Goal: Information Seeking & Learning: Learn about a topic

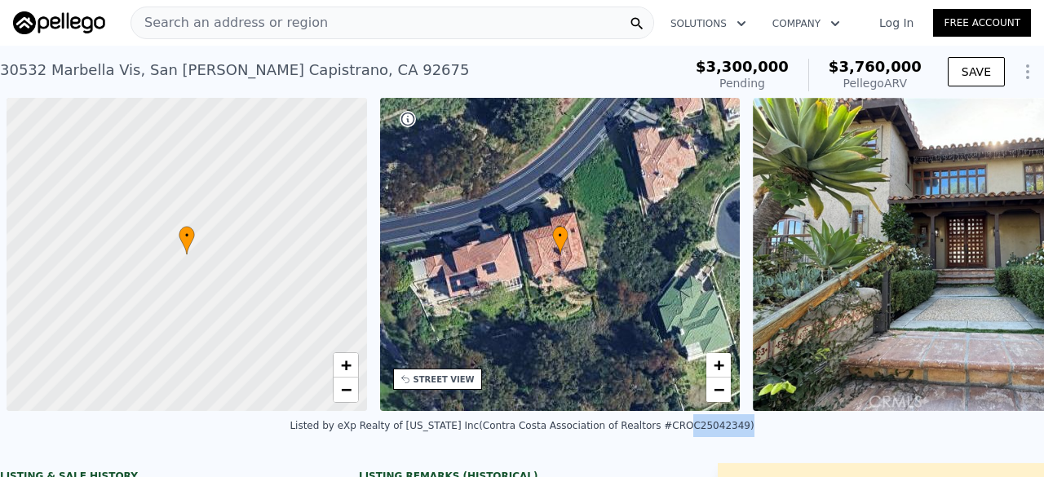
scroll to position [0, 7]
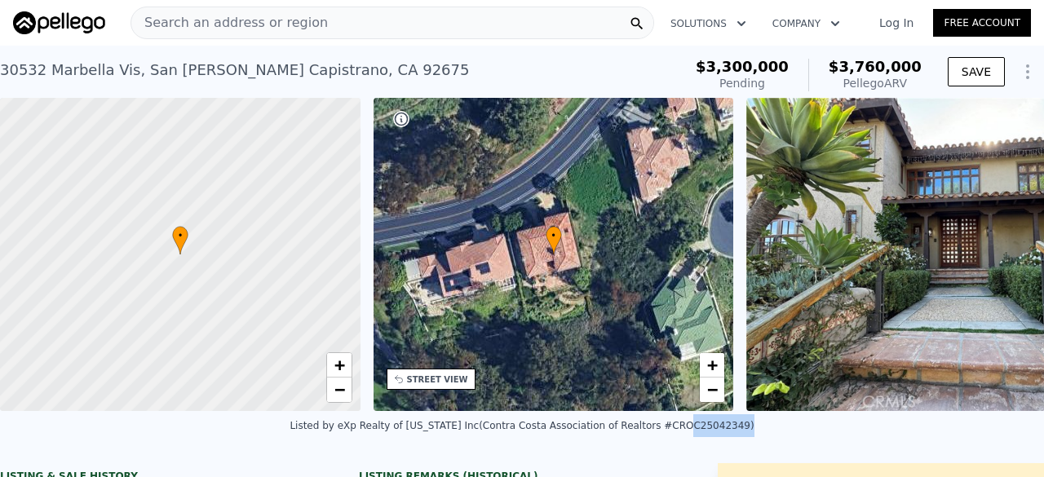
click at [251, 9] on div "Search an address or region" at bounding box center [229, 22] width 197 height 31
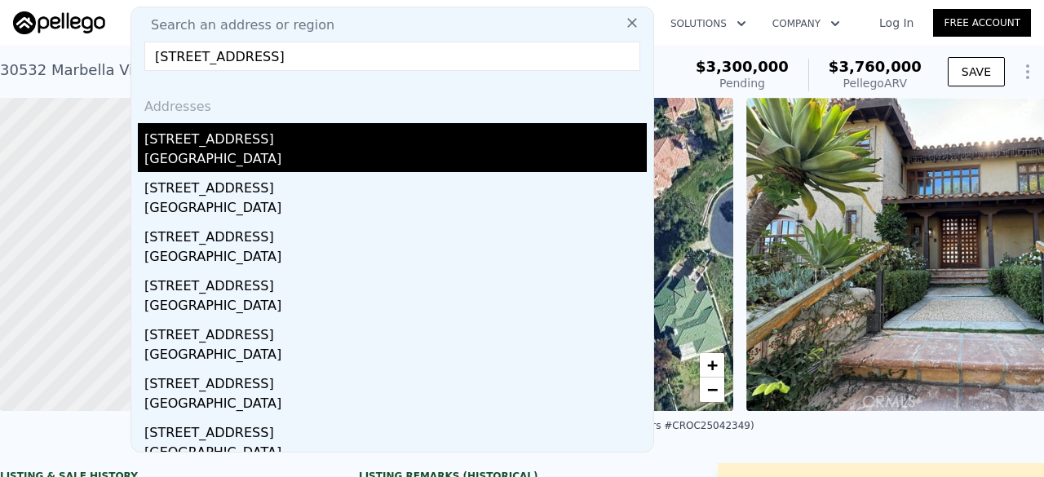
type input "2525 N Pacific Ave, Santa Ana, CA 92706"
click at [271, 157] on div "Santa Ana, CA 92706" at bounding box center [395, 160] width 502 height 23
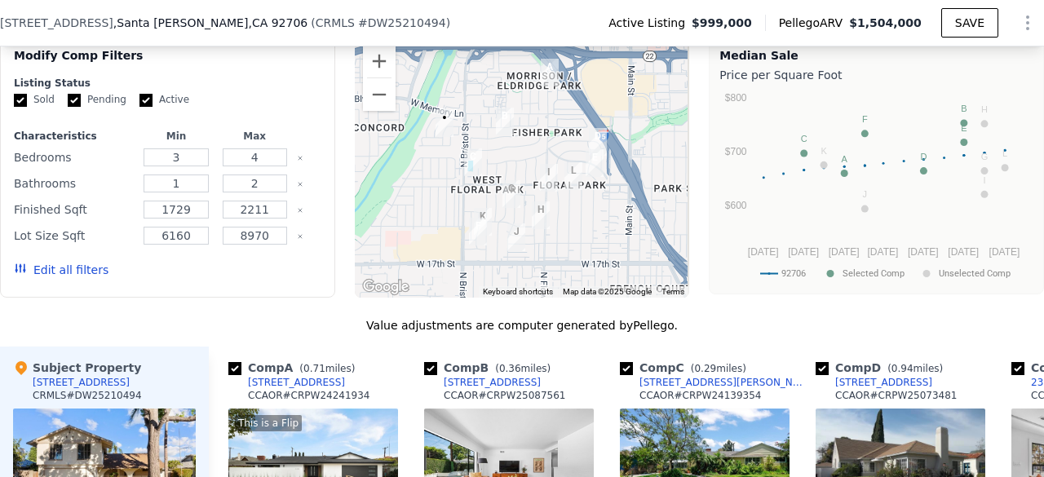
scroll to position [1360, 0]
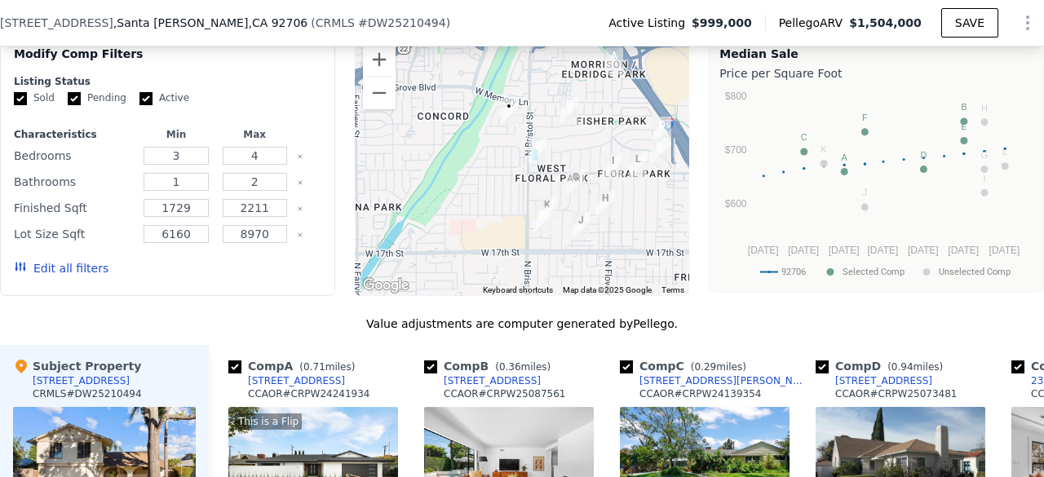
drag, startPoint x: 441, startPoint y: 184, endPoint x: 525, endPoint y: 184, distance: 84.0
click at [525, 184] on div at bounding box center [522, 165] width 335 height 261
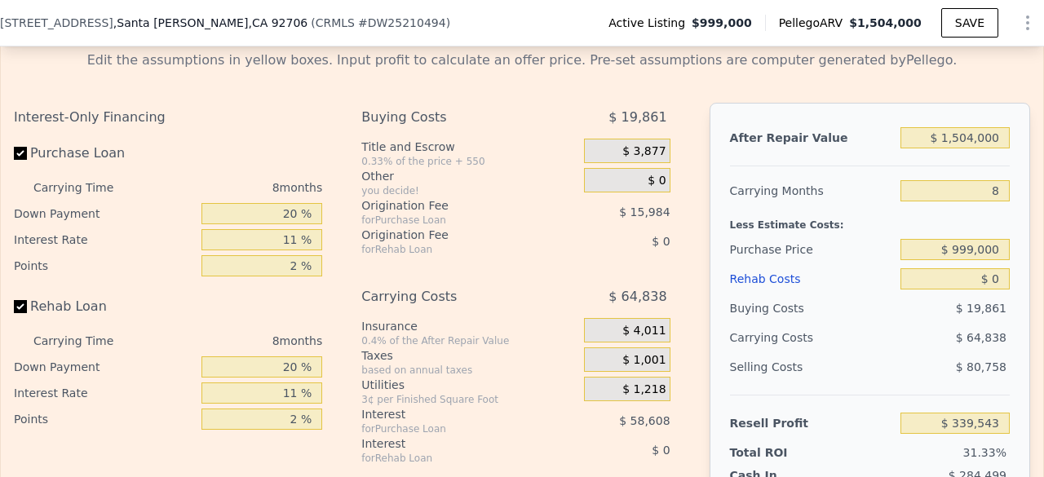
scroll to position [2426, 0]
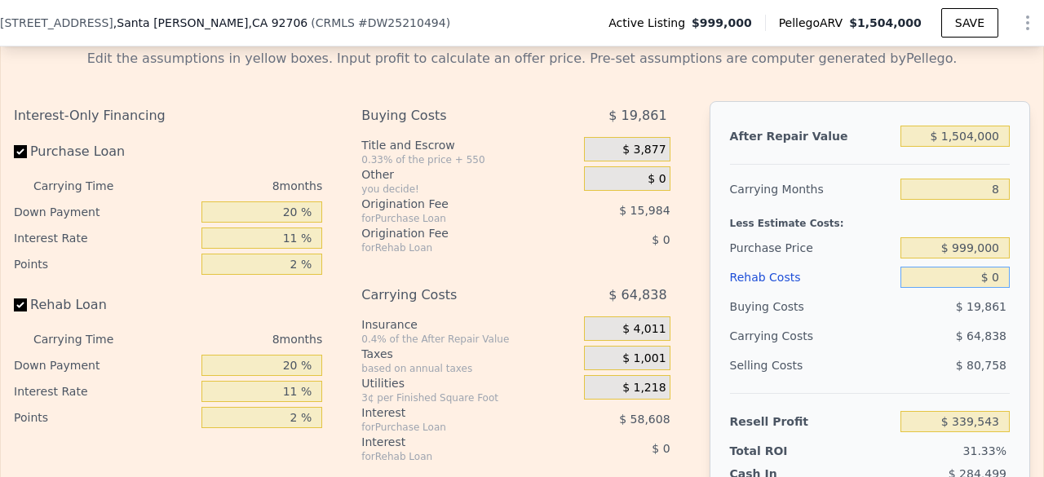
click at [971, 288] on input "$ 0" at bounding box center [954, 277] width 109 height 21
click at [989, 288] on input "$ 0" at bounding box center [954, 277] width 109 height 21
type input "$ 200"
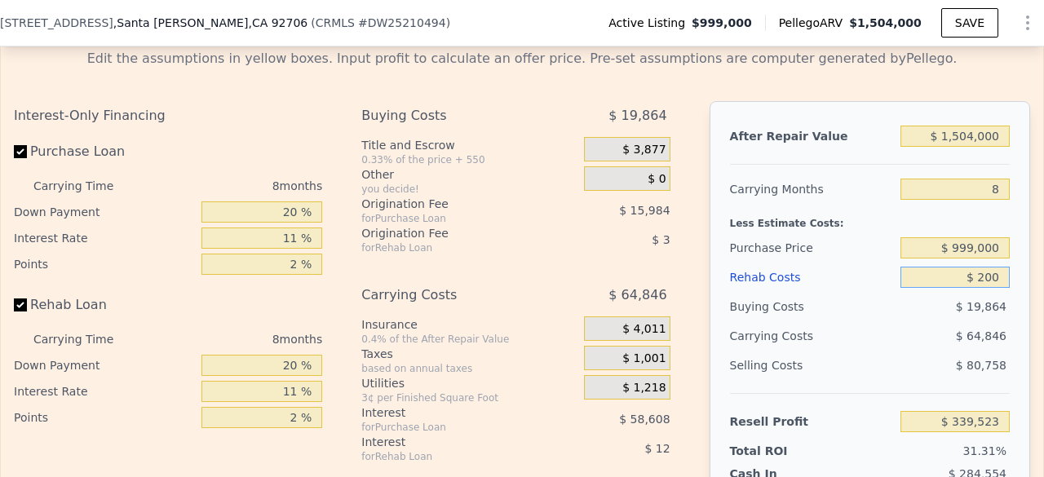
type input "$ 339,332"
type input "$ 2,000"
type input "$ 337,391"
type input "$ 20,000"
type input "$ 318,047"
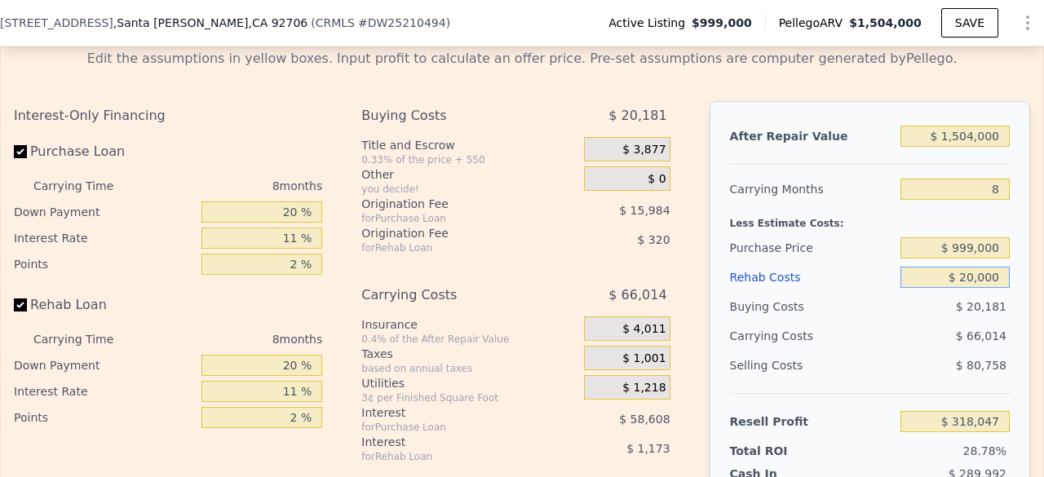
type input "$ 200,000"
type input "$ 124,607"
type input "$ 200,000"
click at [828, 204] on div "Carrying Months" at bounding box center [812, 189] width 164 height 29
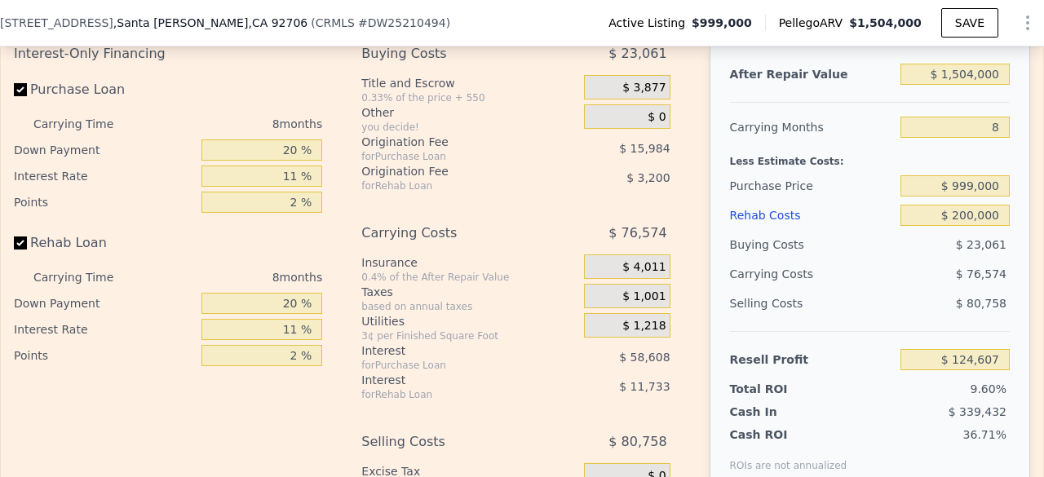
scroll to position [2486, 0]
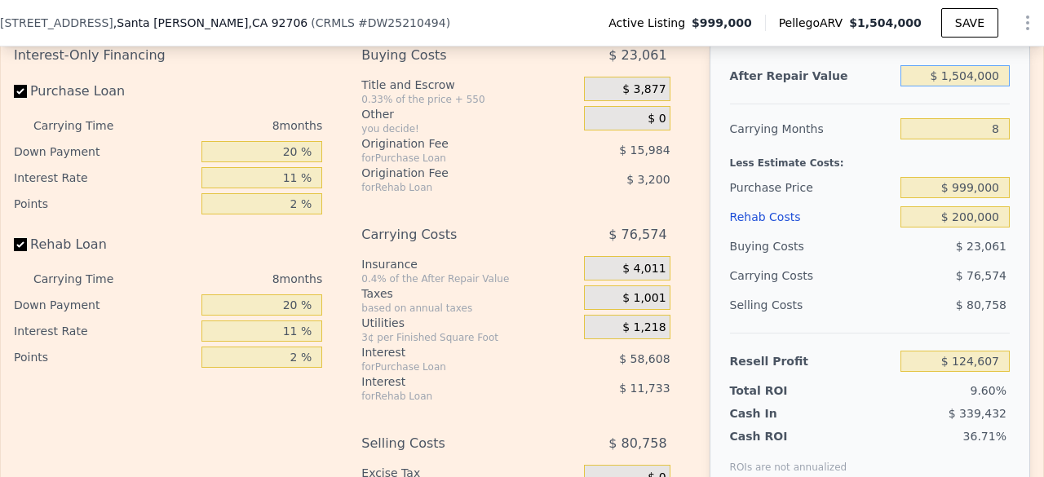
drag, startPoint x: 946, startPoint y: 93, endPoint x: 1011, endPoint y: 96, distance: 64.5
click at [1011, 96] on div "After Repair Value $ 1,504,000 Carrying Months 8 Less Estimate Costs: Purchase …" at bounding box center [870, 267] width 321 height 453
type input "$ 1"
type input "-$ 1,295,173"
type input "$ 14"
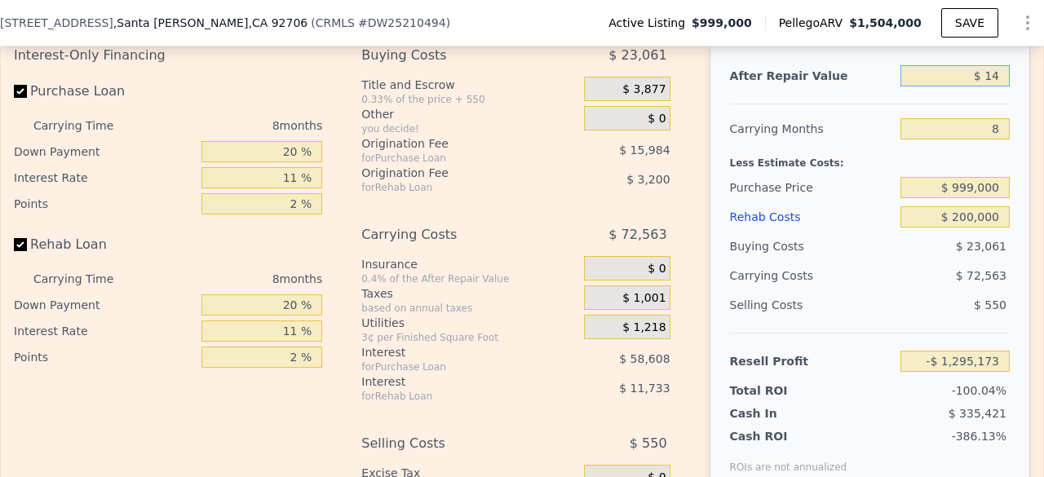
type input "-$ 1,295,160"
type input "$ 145"
type input "-$ 1,295,037"
type input "$ 1,450"
type input "-$ 1,293,805"
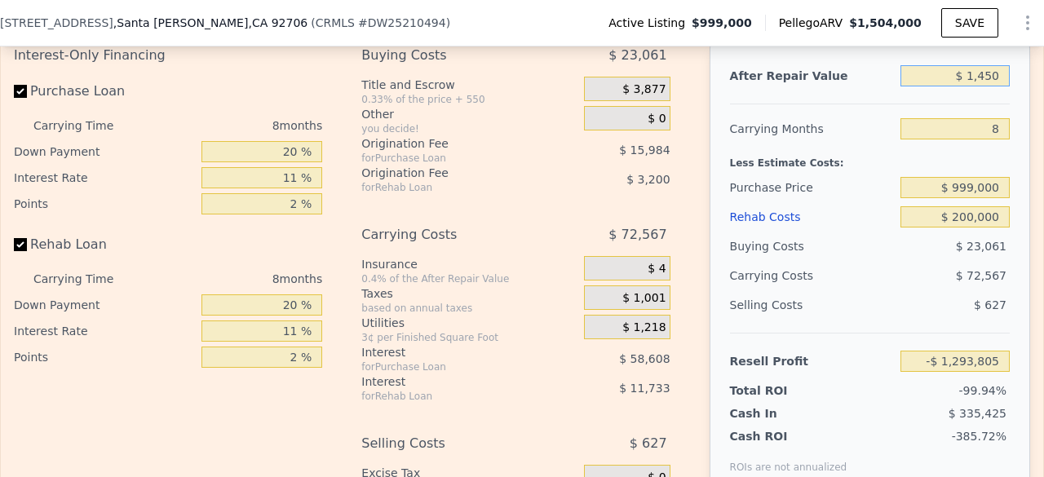
type input "$ 14,500"
type input "-$ 1,281,487"
type input "$ 145,000"
type input "-$ 1,158,294"
type input "$ 1,450,000"
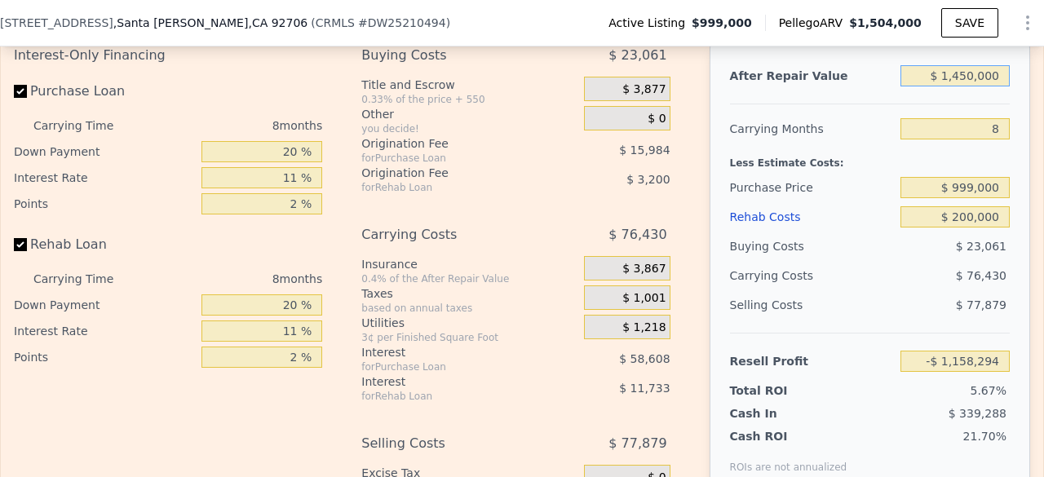
type input "$ 73,630"
type input "$ 1,450,000"
click at [851, 254] on div "Buying Costs" at bounding box center [812, 246] width 164 height 29
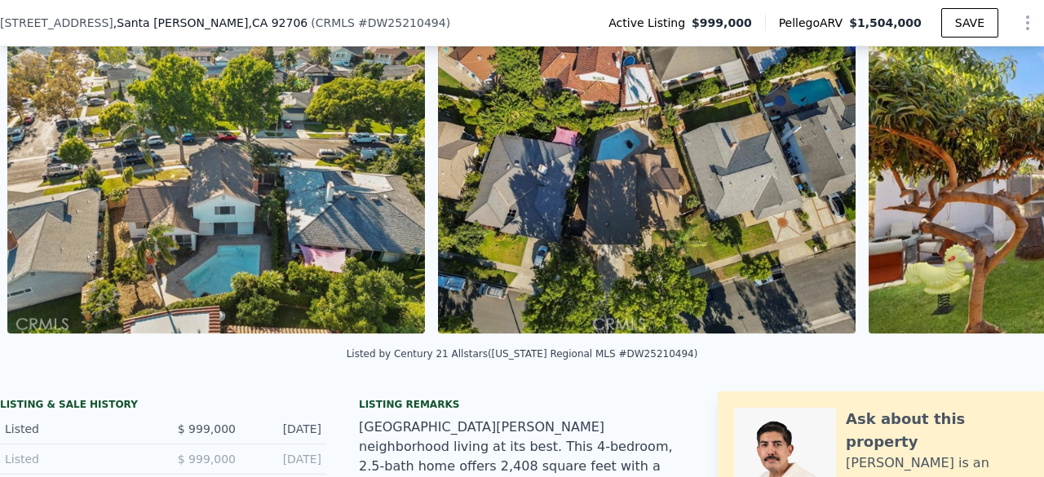
scroll to position [0, 2520]
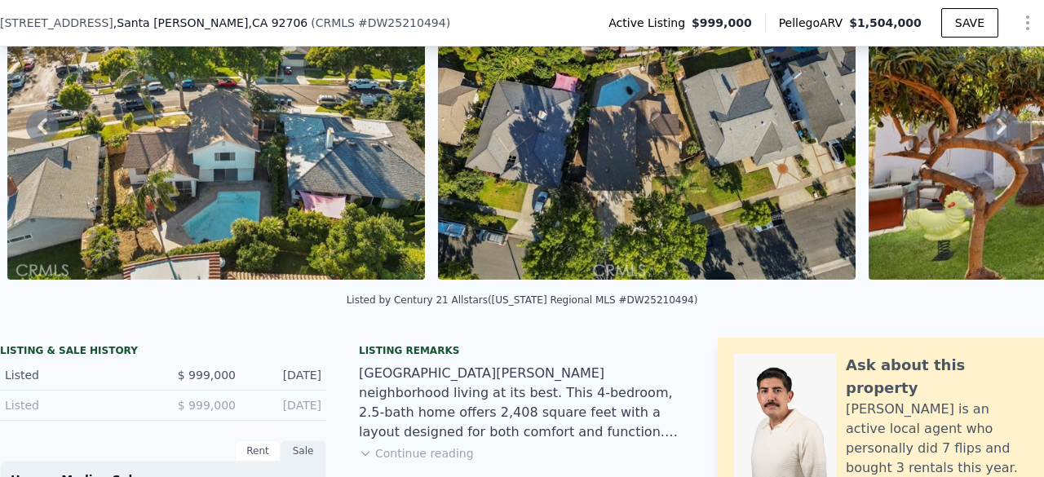
click at [625, 306] on div "Listed by Century 21 Allstars (California Regional MLS #DW25210494)" at bounding box center [523, 299] width 352 height 11
copy div "DW25210494"
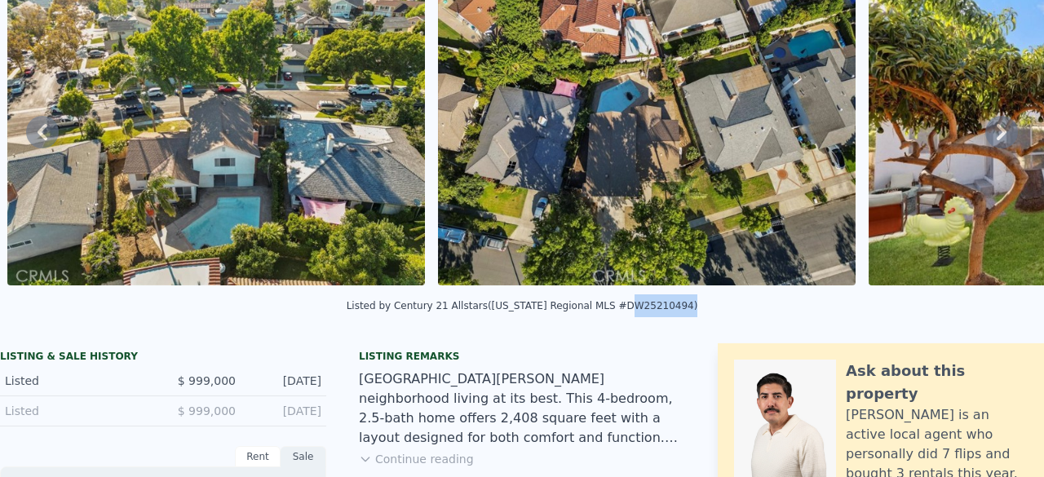
scroll to position [0, 0]
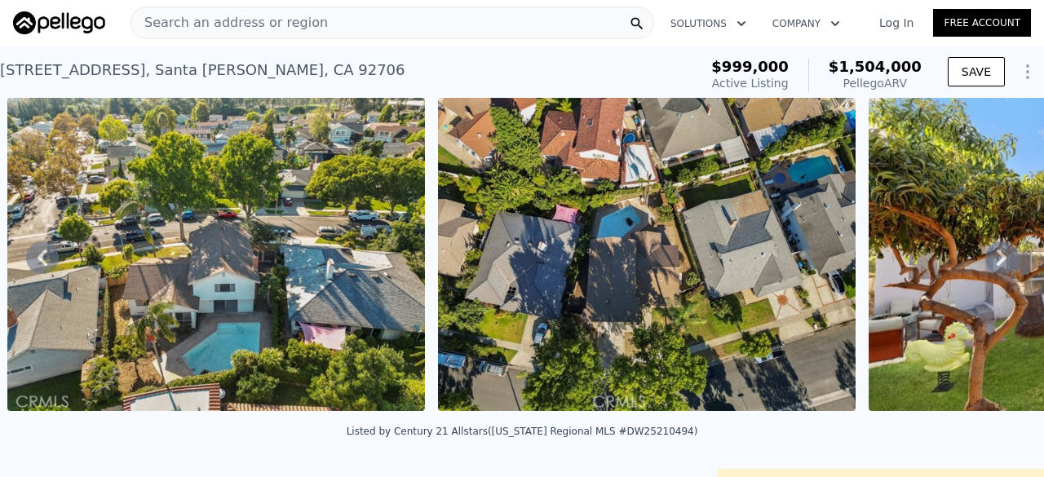
click at [175, 24] on span "Search an address or region" at bounding box center [229, 23] width 197 height 20
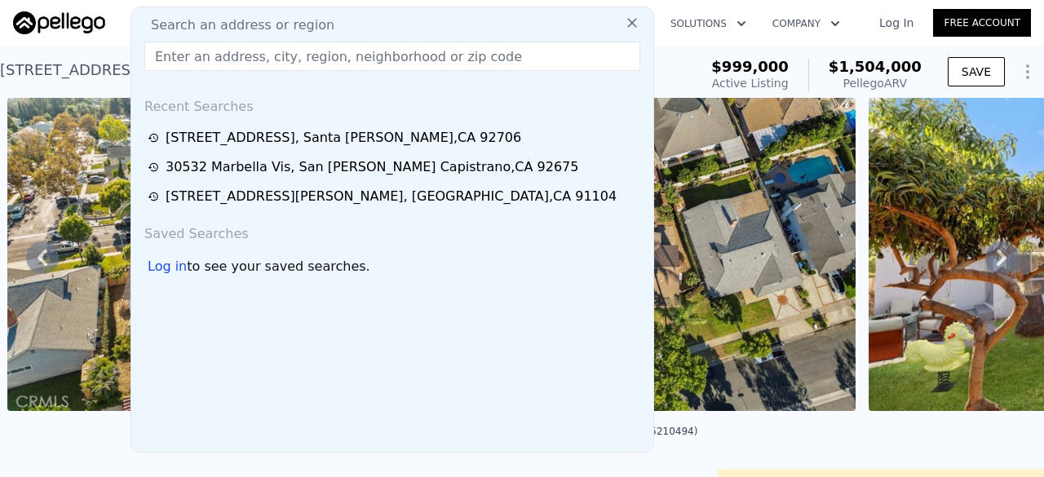
click at [161, 55] on input "text" at bounding box center [392, 56] width 496 height 29
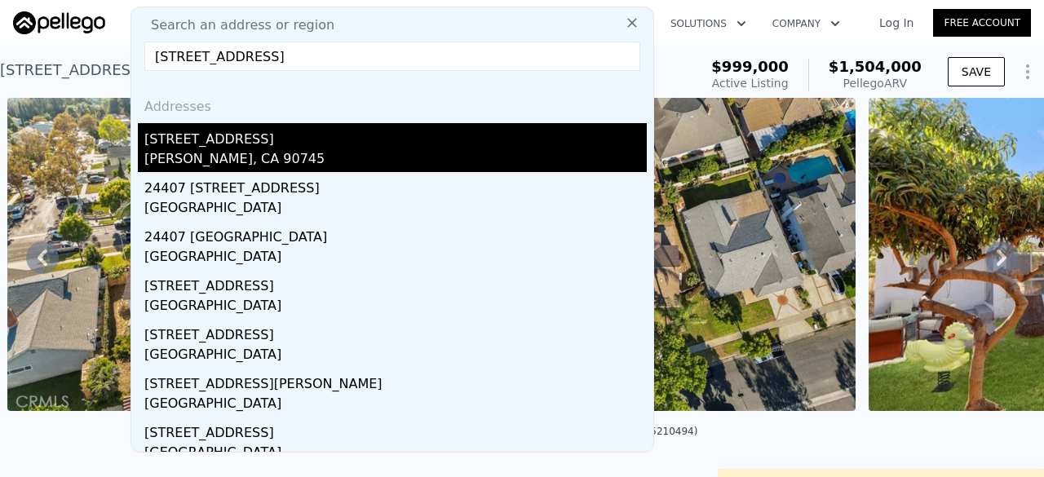
type input "[STREET_ADDRESS]"
click at [302, 155] on div "Carson, CA 90745" at bounding box center [395, 160] width 502 height 23
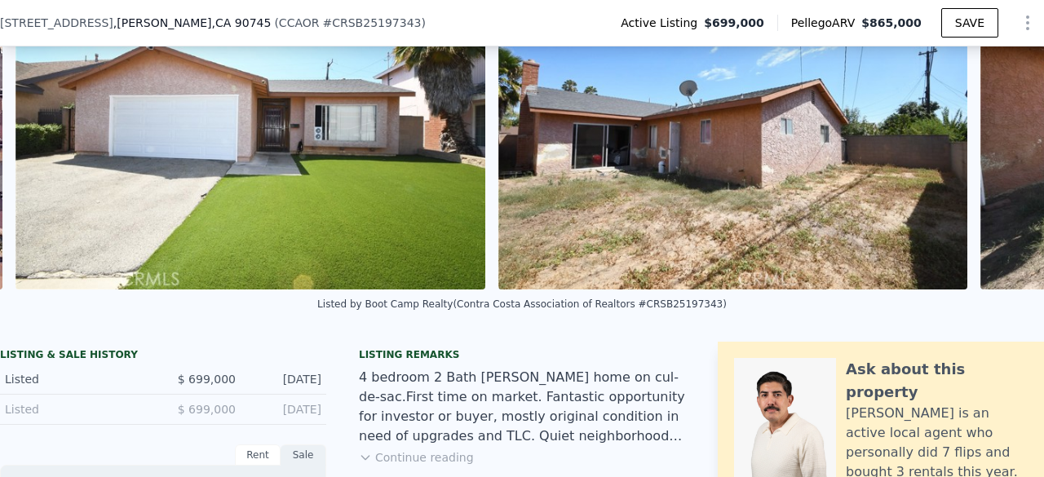
scroll to position [0, 746]
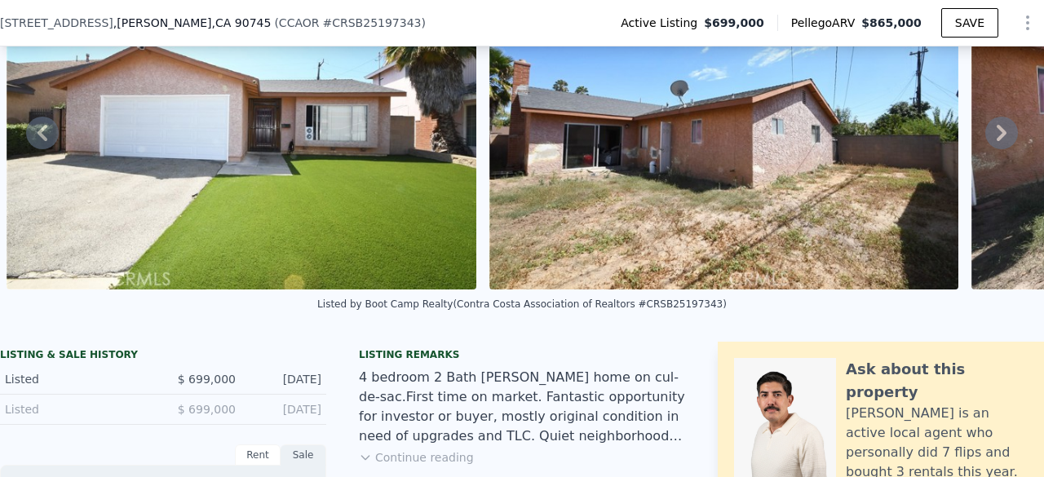
drag, startPoint x: 462, startPoint y: 200, endPoint x: 271, endPoint y: 311, distance: 220.7
click at [271, 311] on div "Listed by Boot Camp Realty (Contra Costa Association of Realtors #CRSB25197343)" at bounding box center [522, 309] width 1044 height 39
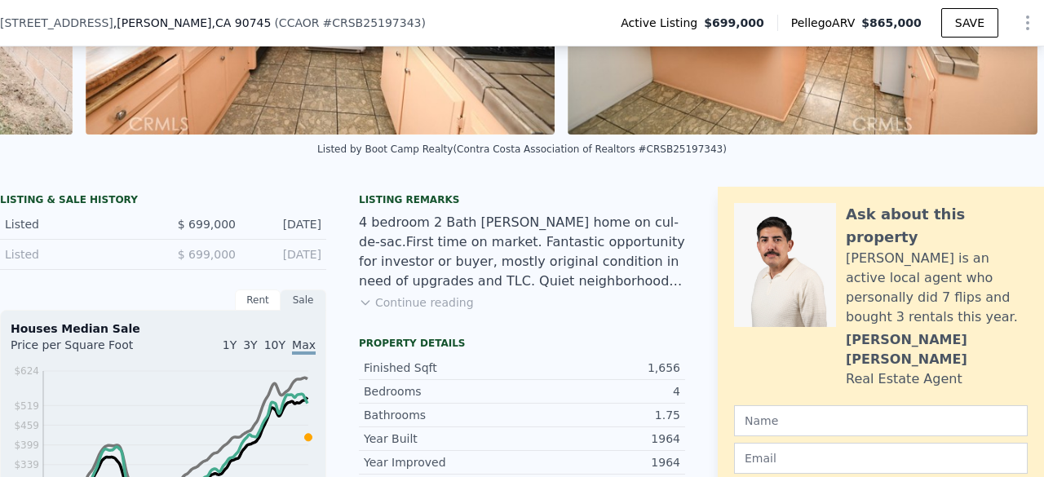
scroll to position [328, 0]
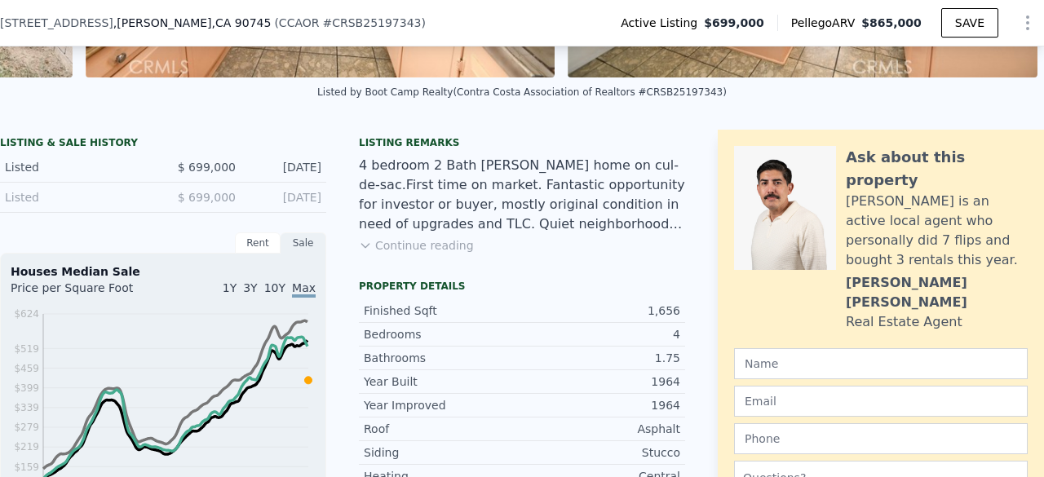
click at [422, 254] on button "Continue reading" at bounding box center [416, 245] width 115 height 16
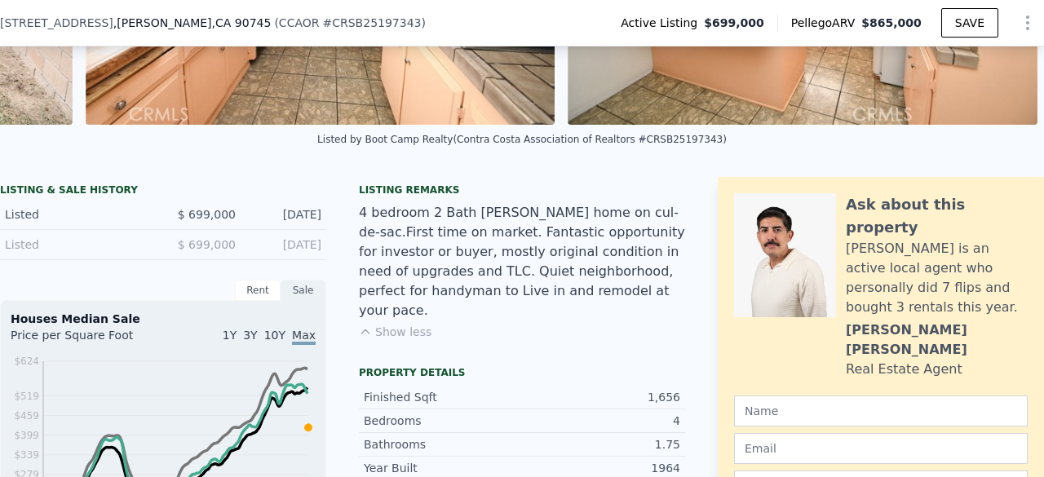
scroll to position [281, 0]
drag, startPoint x: 632, startPoint y: 154, endPoint x: 683, endPoint y: 159, distance: 51.6
click at [683, 159] on div "Listed by Boot Camp Realty (Contra Costa Association of Realtors #CRSB25197343)" at bounding box center [522, 144] width 1044 height 39
click at [636, 145] on div "Listed by Boot Camp Realty (Contra Costa Association of Realtors #CRSB25197343)" at bounding box center [521, 139] width 409 height 11
drag, startPoint x: 633, startPoint y: 152, endPoint x: 683, endPoint y: 144, distance: 50.3
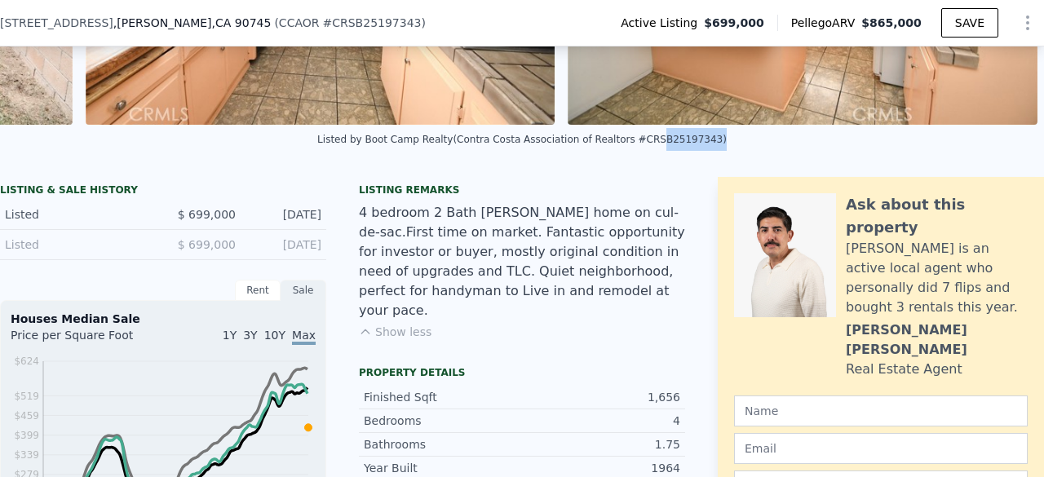
click at [683, 144] on div "Listed by Boot Camp Realty (Contra Costa Association of Realtors #CRSB25197343)" at bounding box center [521, 139] width 409 height 11
copy div "SB25197343"
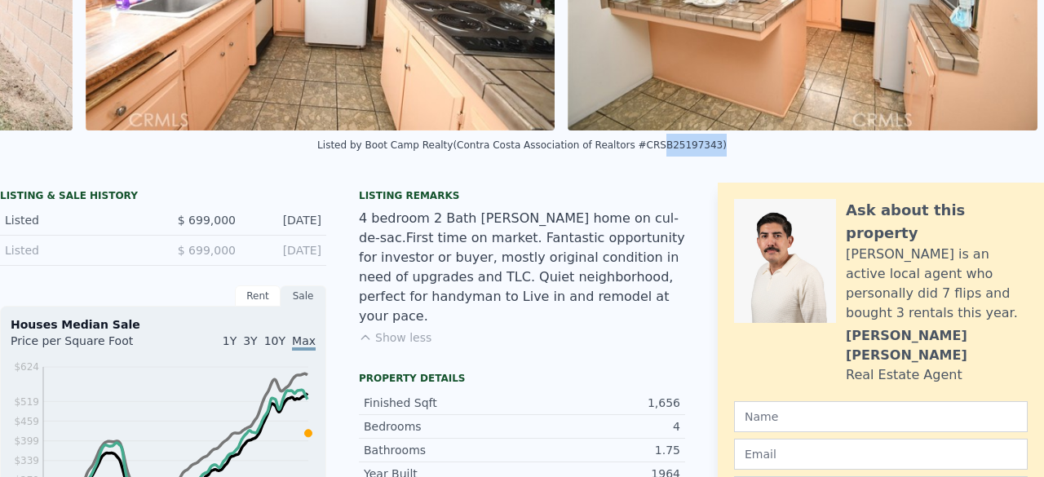
scroll to position [0, 0]
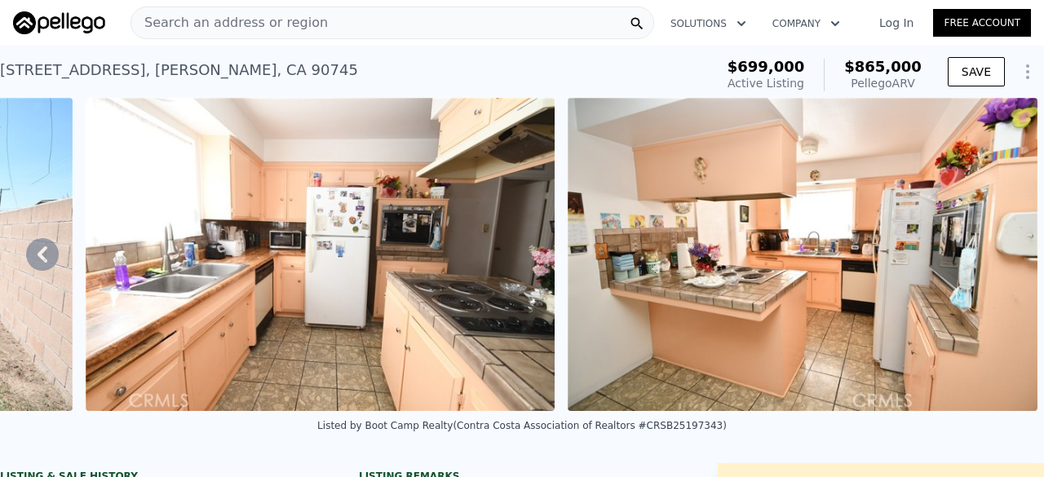
click at [259, 18] on span "Search an address or region" at bounding box center [229, 23] width 197 height 20
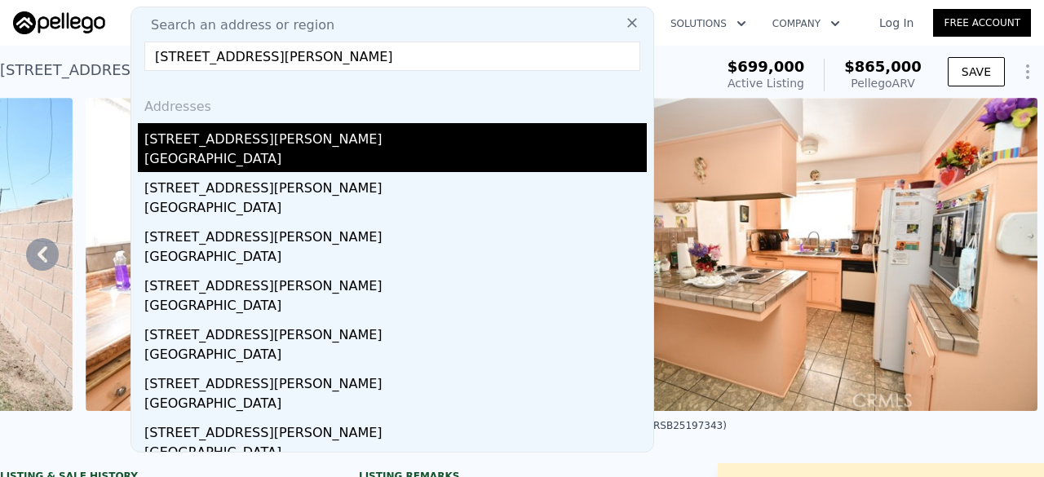
type input "3732 Gibson Rd, El Monte, CA 91731"
click at [254, 144] on div "[STREET_ADDRESS][PERSON_NAME]" at bounding box center [395, 136] width 502 height 26
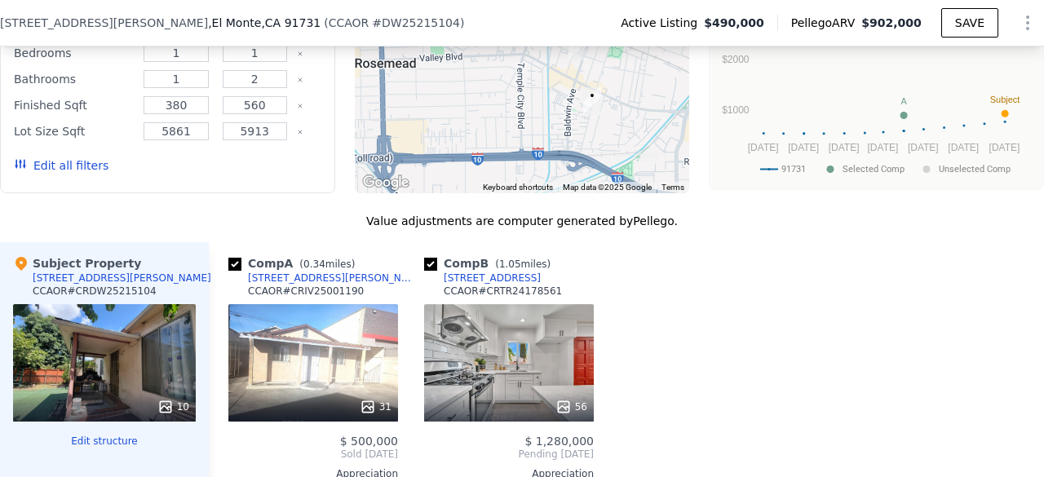
scroll to position [1900, 0]
click at [479, 311] on div "56" at bounding box center [509, 362] width 170 height 117
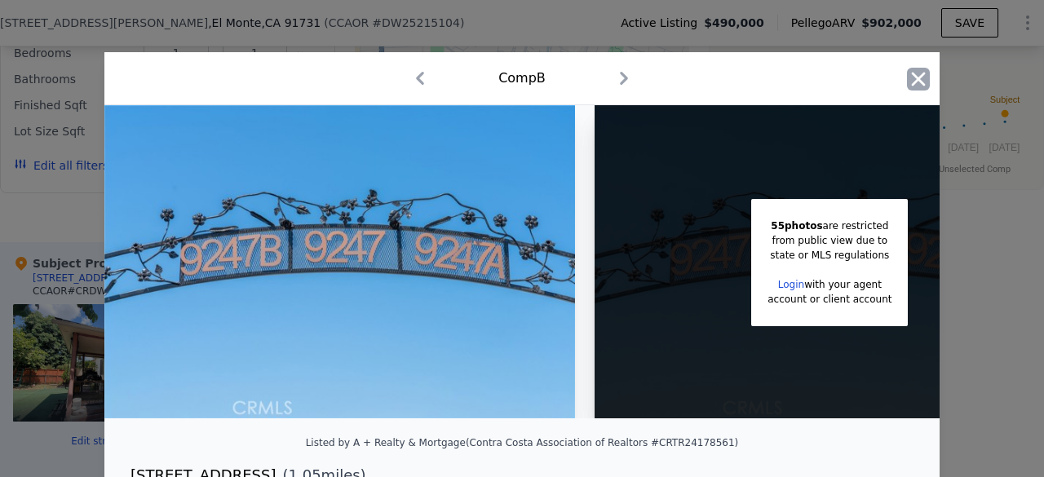
click at [912, 79] on icon "button" at bounding box center [919, 79] width 14 height 14
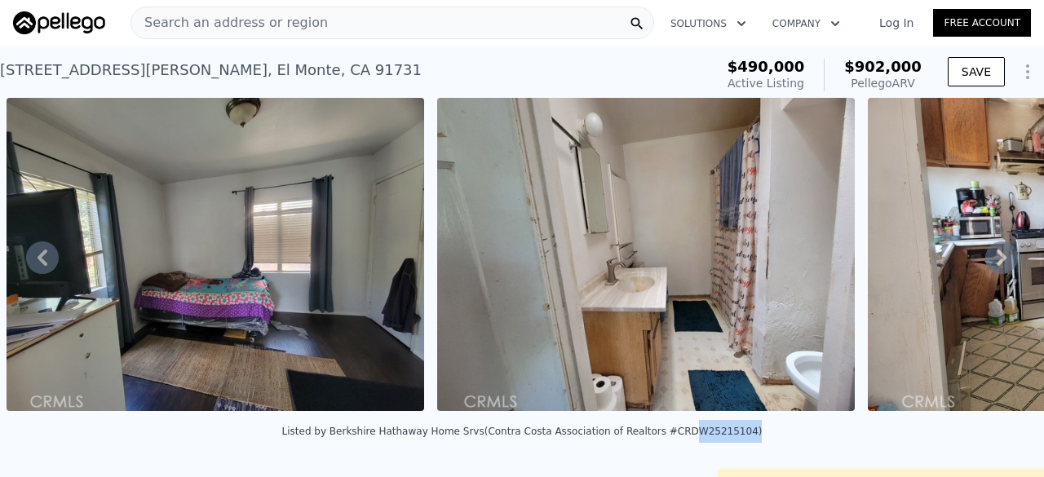
drag, startPoint x: 657, startPoint y: 444, endPoint x: 710, endPoint y: 444, distance: 52.2
click at [710, 437] on div "Listed by Berkshire Hathaway Home Srvs (Contra Costa Association of Realtors #C…" at bounding box center [522, 431] width 480 height 11
copy div "DW25215104"
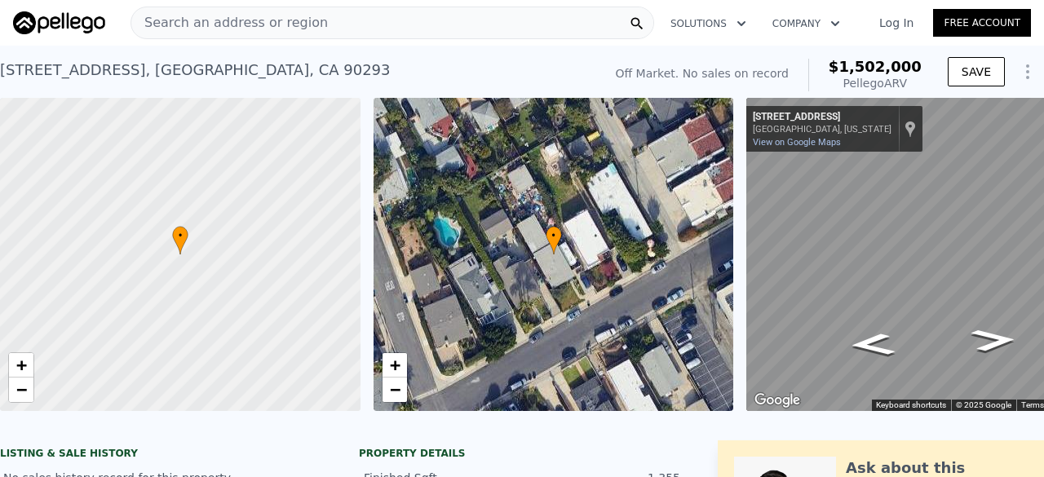
click at [192, 18] on span "Search an address or region" at bounding box center [229, 23] width 197 height 20
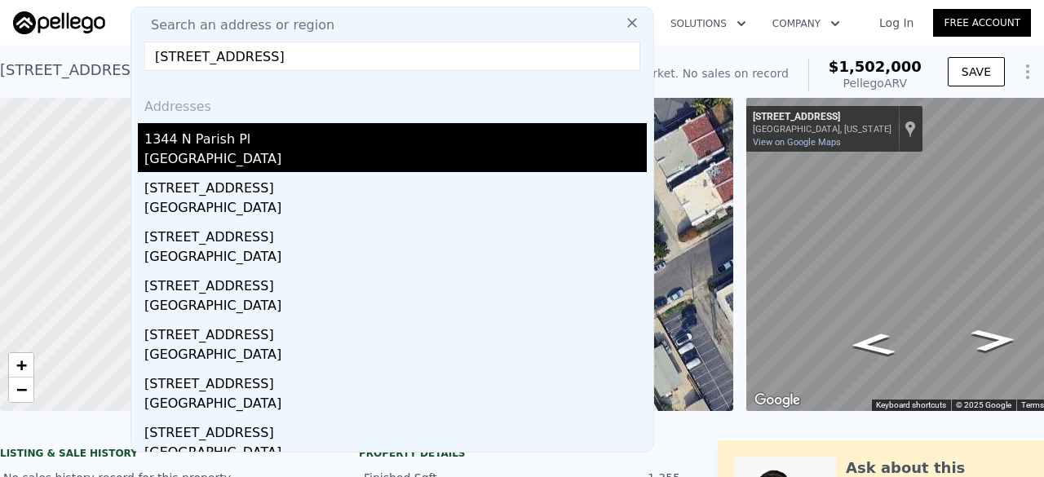
type input "[STREET_ADDRESS]"
click at [286, 149] on div "[GEOGRAPHIC_DATA]" at bounding box center [395, 160] width 502 height 23
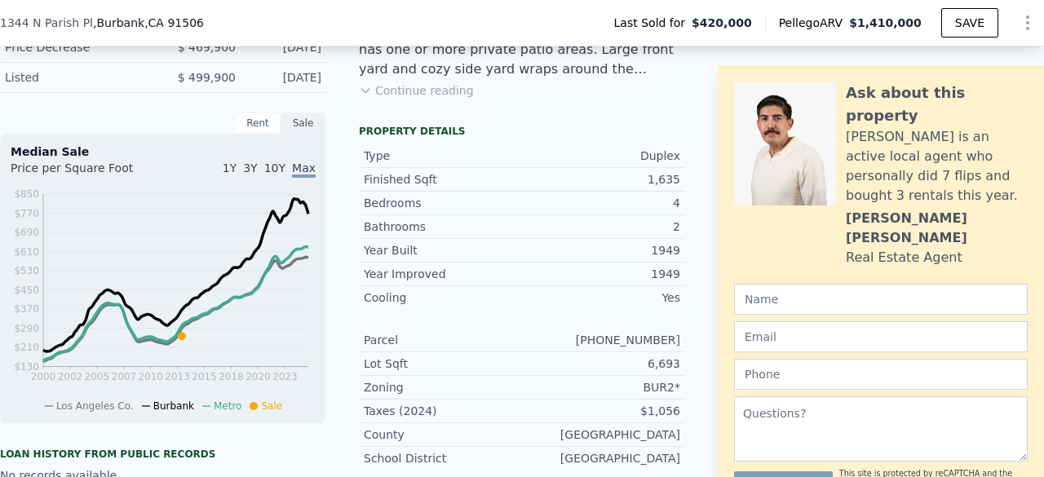
scroll to position [484, 0]
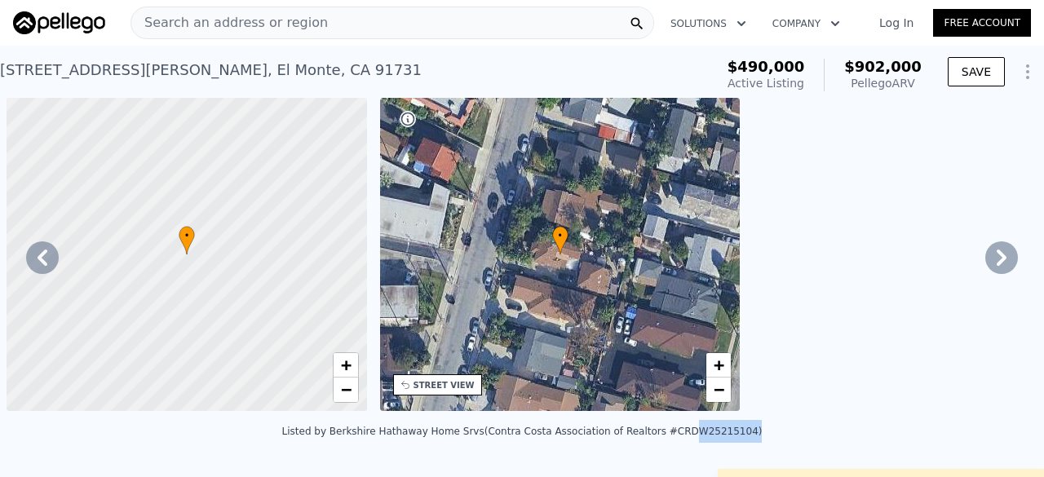
scroll to position [0, 3486]
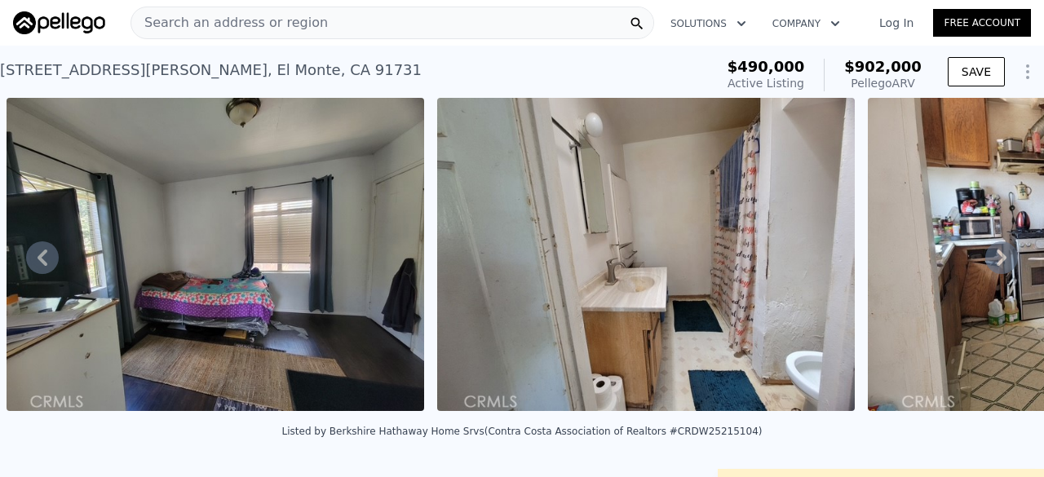
click at [444, 19] on div "Search an address or region" at bounding box center [392, 23] width 524 height 33
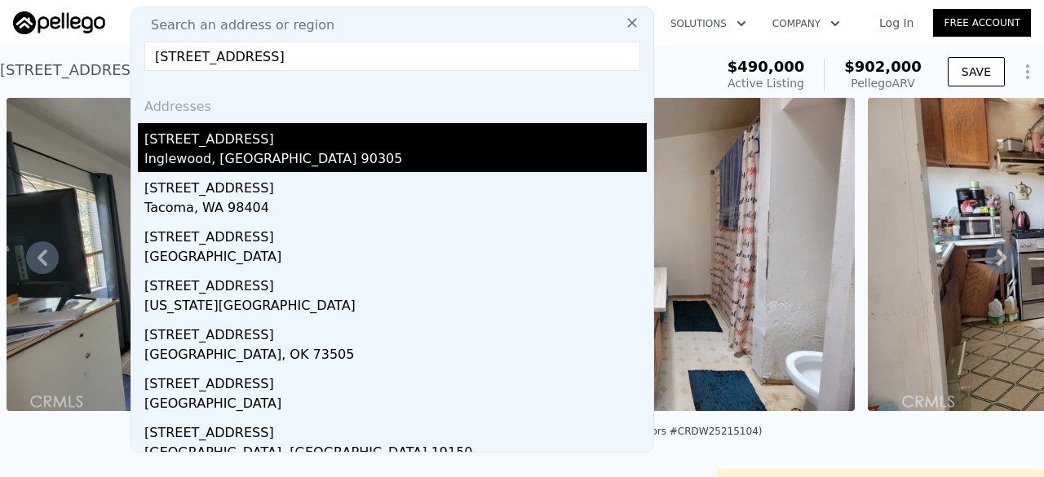
type input "2416 w 80th st"
click at [219, 144] on div "2416 W 80th St" at bounding box center [395, 136] width 502 height 26
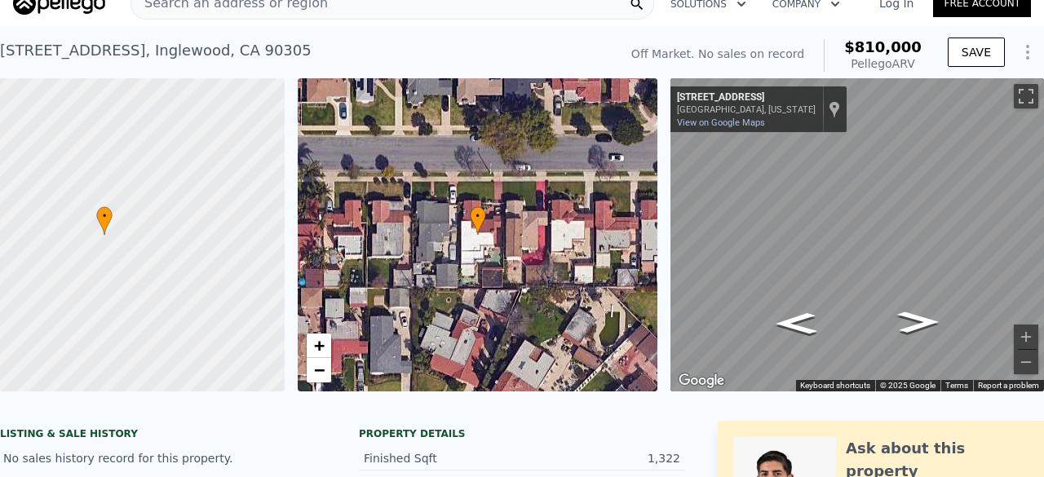
scroll to position [21, 0]
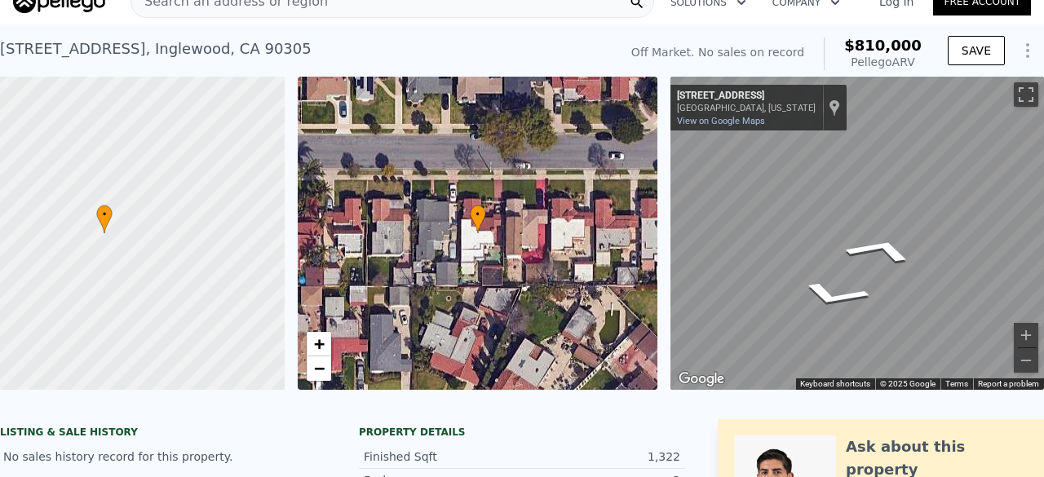
click at [564, 294] on div "• + − • + − ← Move left → Move right ↑ Move up ↓ Move down + Zoom in - Zoom out…" at bounding box center [522, 233] width 1044 height 313
click at [538, 231] on div "• + − • + − ← Move left → Move right ↑ Move up ↓ Move down + Zoom in - Zoom out…" at bounding box center [522, 233] width 1044 height 313
click at [670, 383] on div "← Move left → Move right ↑ Move up ↓ Move down + Zoom in - Zoom out 2413 W 80th…" at bounding box center [857, 233] width 374 height 313
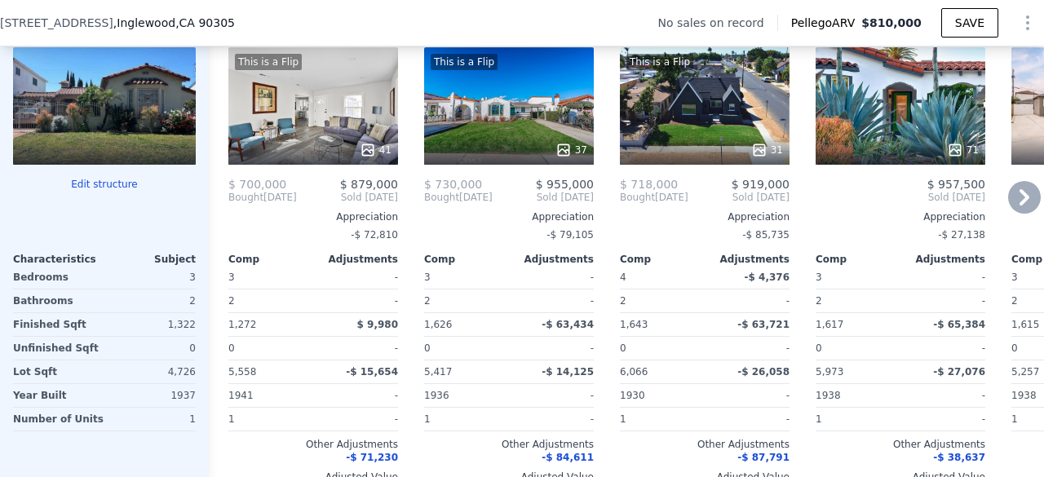
scroll to position [1644, 0]
click at [314, 153] on div "41" at bounding box center [314, 150] width 156 height 16
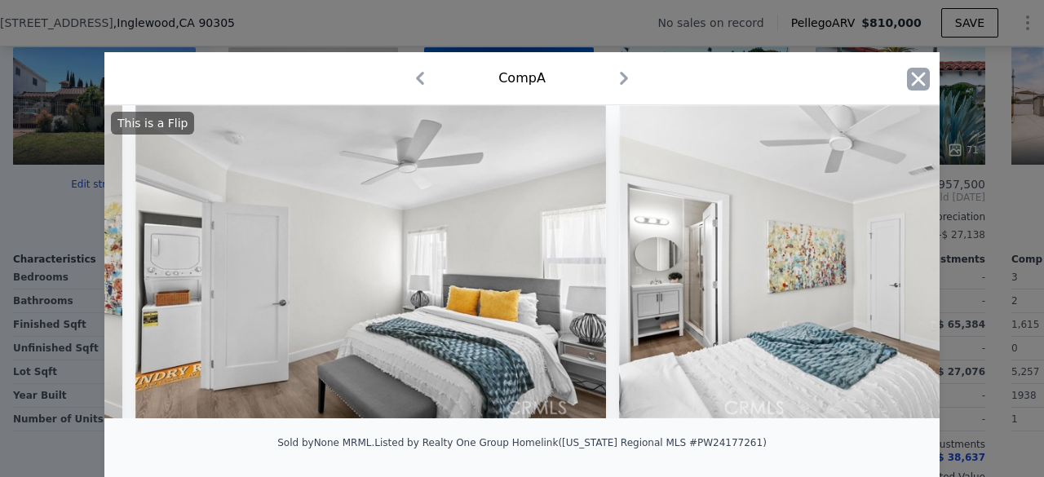
scroll to position [0, 10827]
click at [915, 71] on icon "button" at bounding box center [918, 79] width 23 height 23
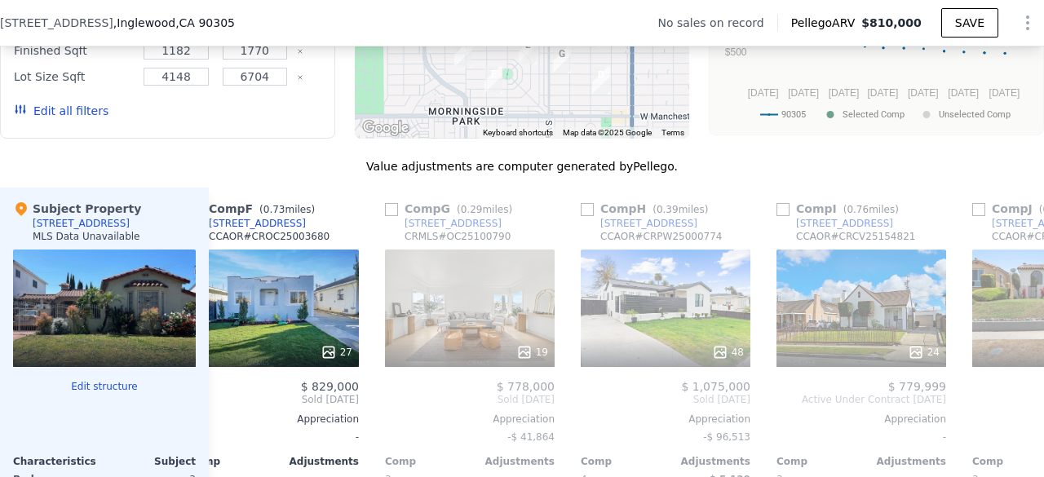
scroll to position [0, 1129]
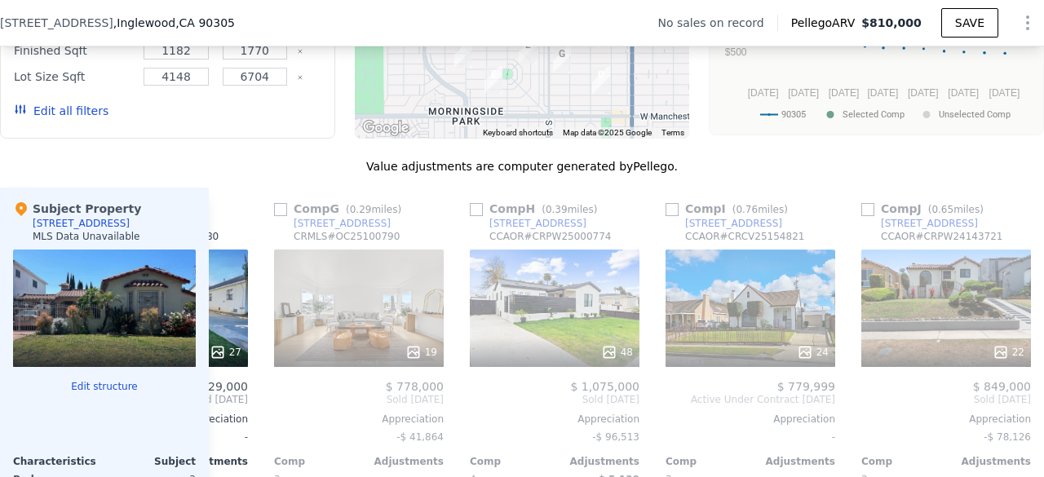
drag, startPoint x: 734, startPoint y: 299, endPoint x: 692, endPoint y: 180, distance: 126.1
click at [692, 175] on div "Value adjustments are computer generated by Pellego ." at bounding box center [522, 166] width 1044 height 16
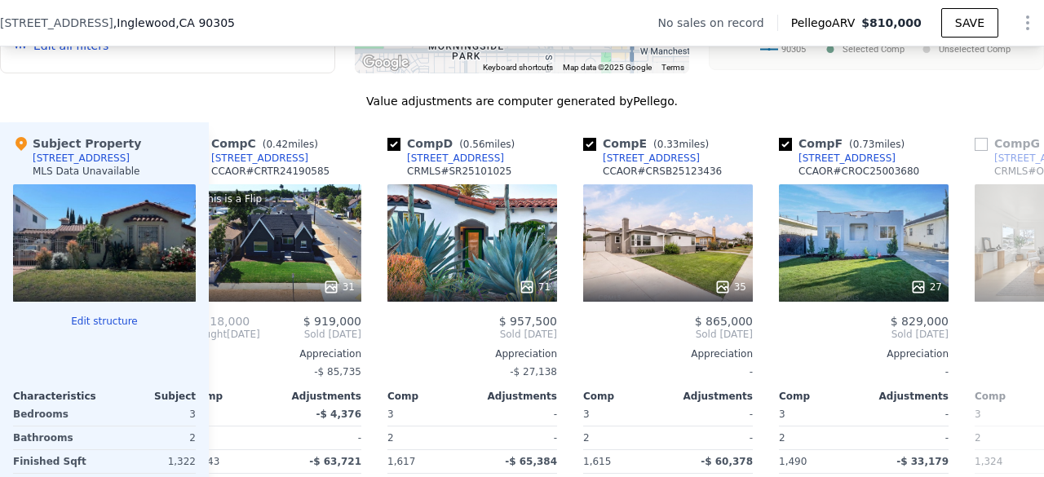
scroll to position [0, 0]
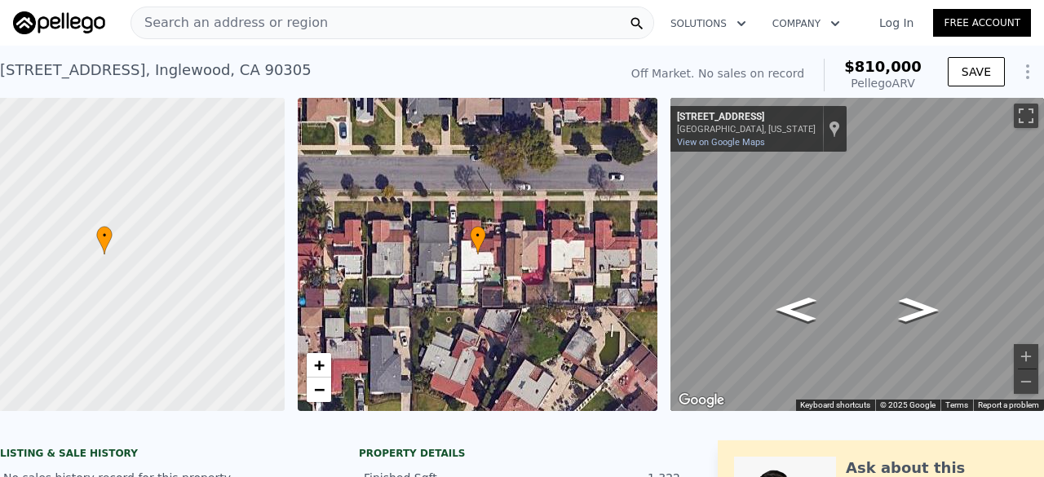
click at [238, 14] on span "Search an address or region" at bounding box center [229, 23] width 197 height 20
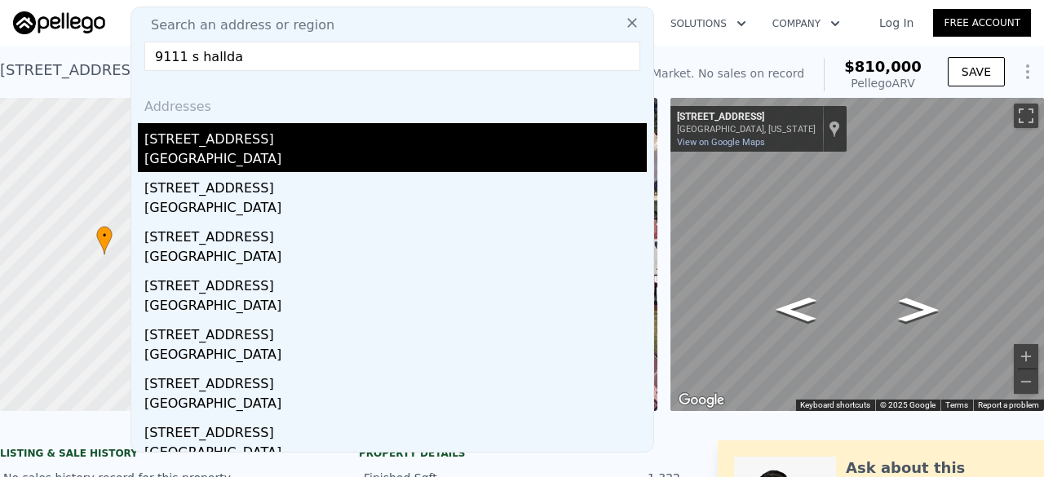
type input "9111 s hallda"
click at [285, 157] on div "Los Angeles, CA 90047" at bounding box center [395, 160] width 502 height 23
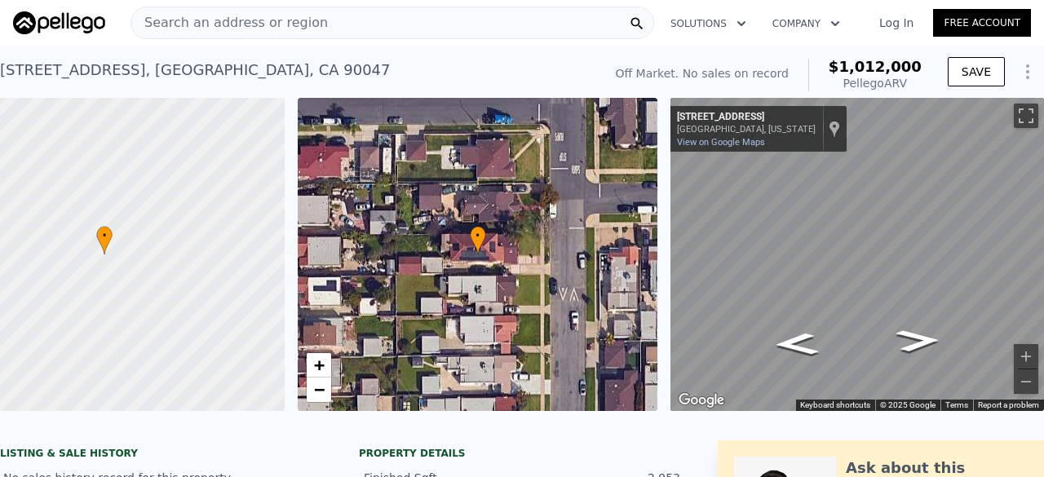
click at [318, 15] on div "Search an address or region" at bounding box center [392, 23] width 524 height 33
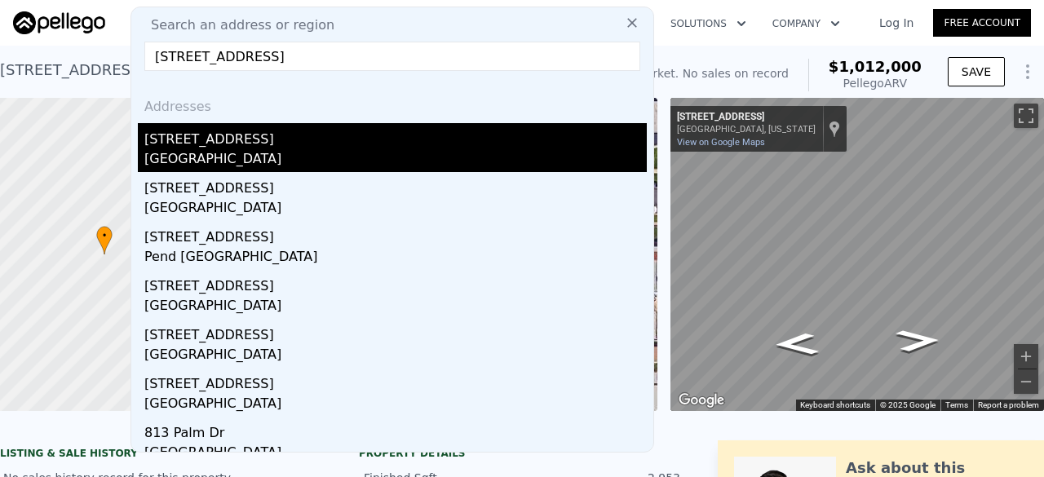
type input "451 Palm Dr, Glendale, CA 91202"
click at [247, 169] on div "Glendale, CA 91202" at bounding box center [395, 160] width 502 height 23
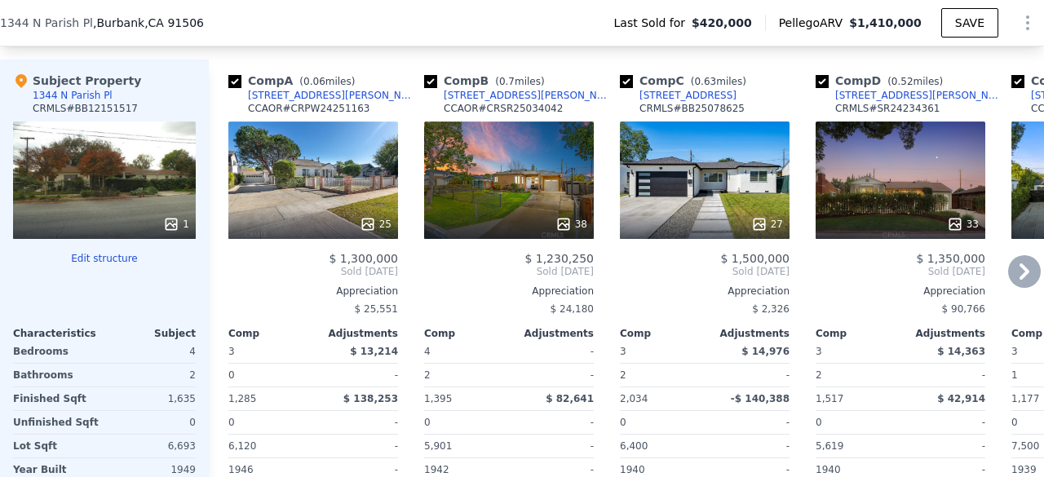
scroll to position [1674, 0]
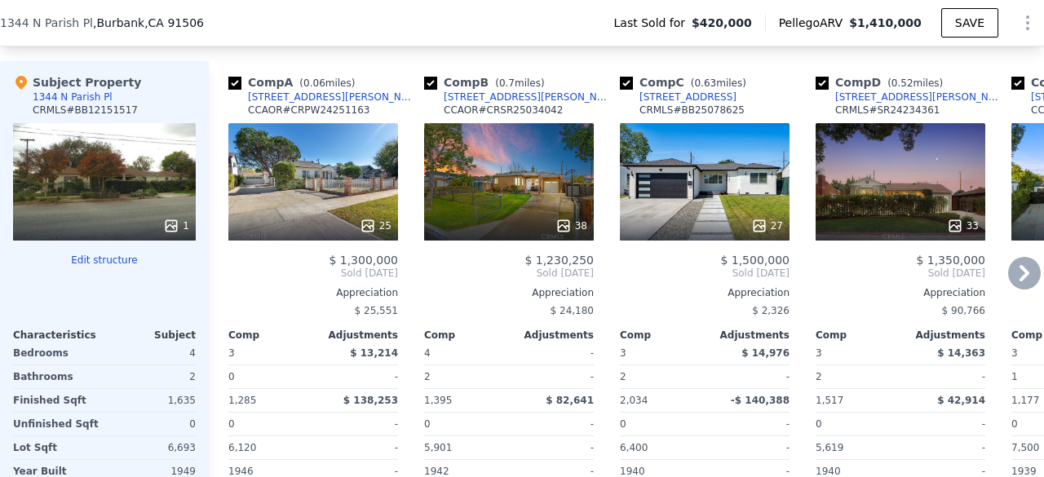
click at [312, 192] on div "25" at bounding box center [313, 181] width 170 height 117
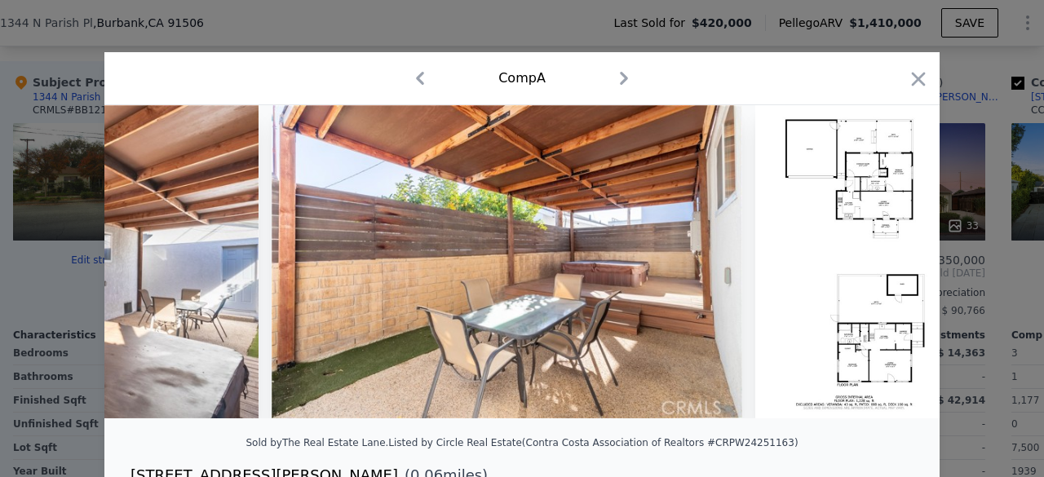
scroll to position [0, 9917]
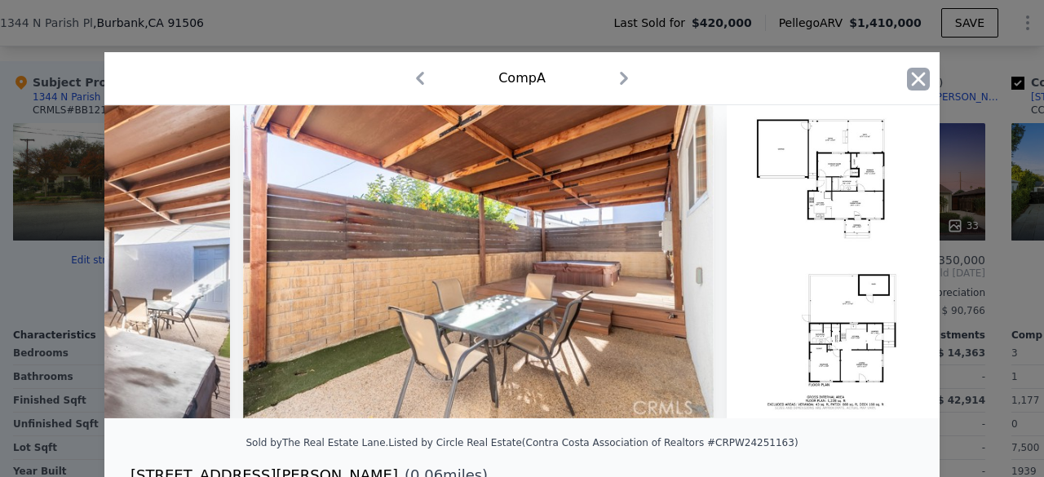
click at [910, 82] on icon "button" at bounding box center [918, 79] width 23 height 23
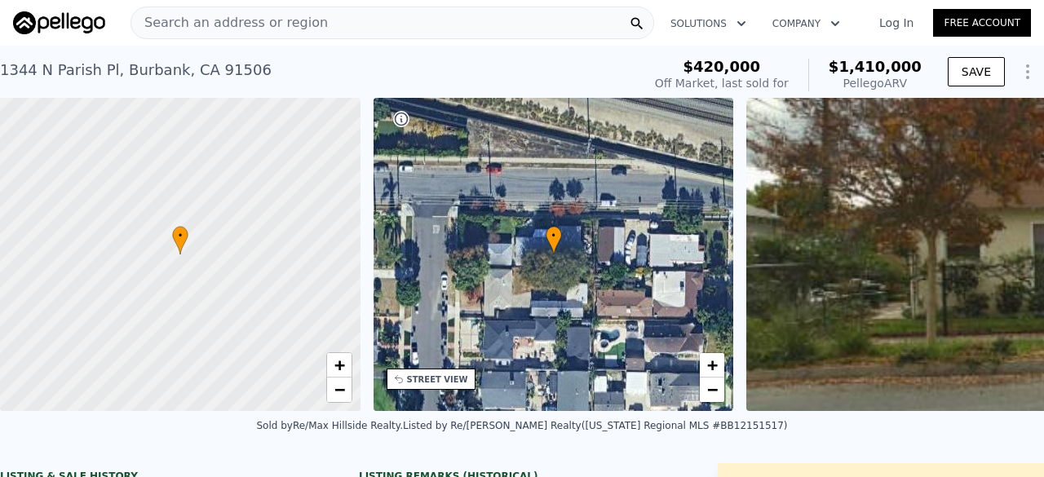
click at [290, 20] on span "Search an address or region" at bounding box center [229, 23] width 197 height 20
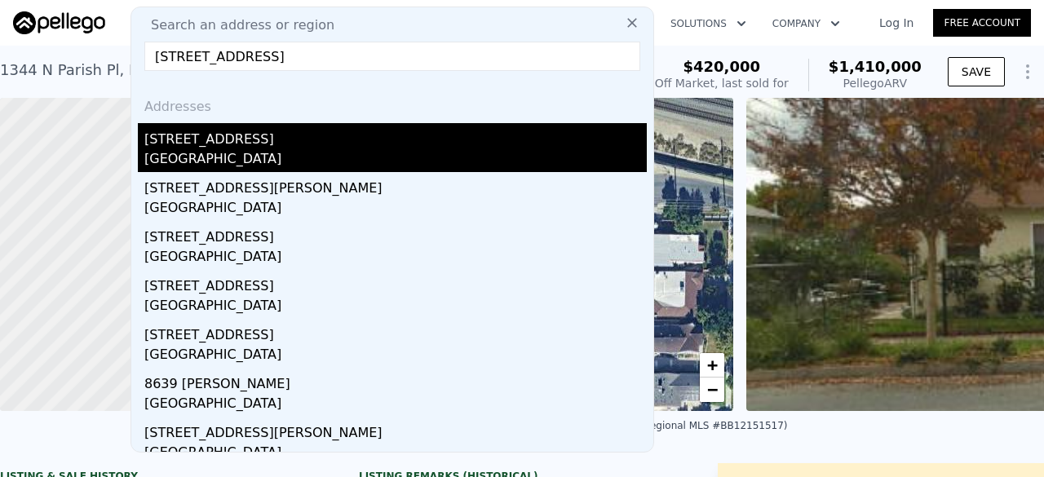
type input "14080 Second St, Whittier, CA 90605"
click at [250, 161] on div "Whittier, CA 90605" at bounding box center [395, 160] width 502 height 23
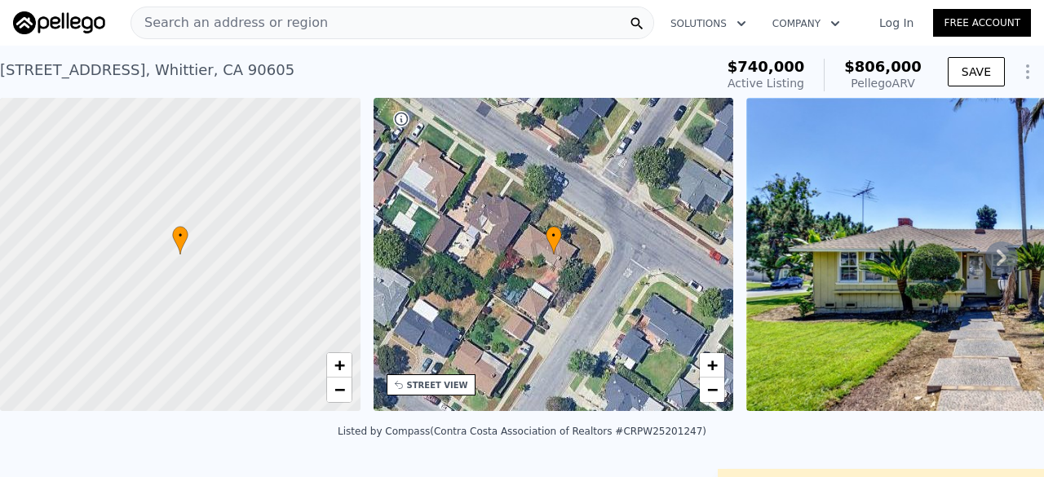
click at [273, 24] on span "Search an address or region" at bounding box center [229, 23] width 197 height 20
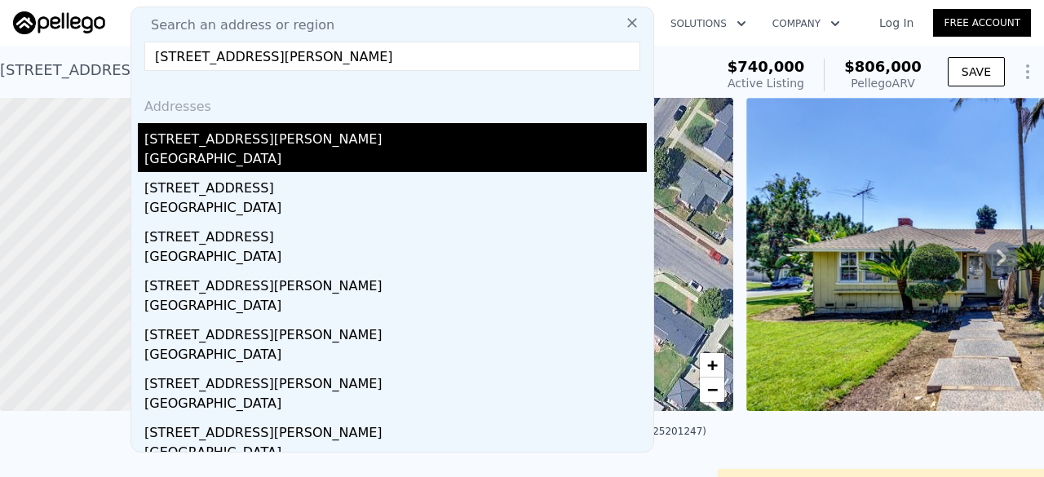
type input "11431 Ramona Ave, Hawthorne, CA 90250"
click at [224, 161] on div "Hawthorne, CA 90250" at bounding box center [395, 160] width 502 height 23
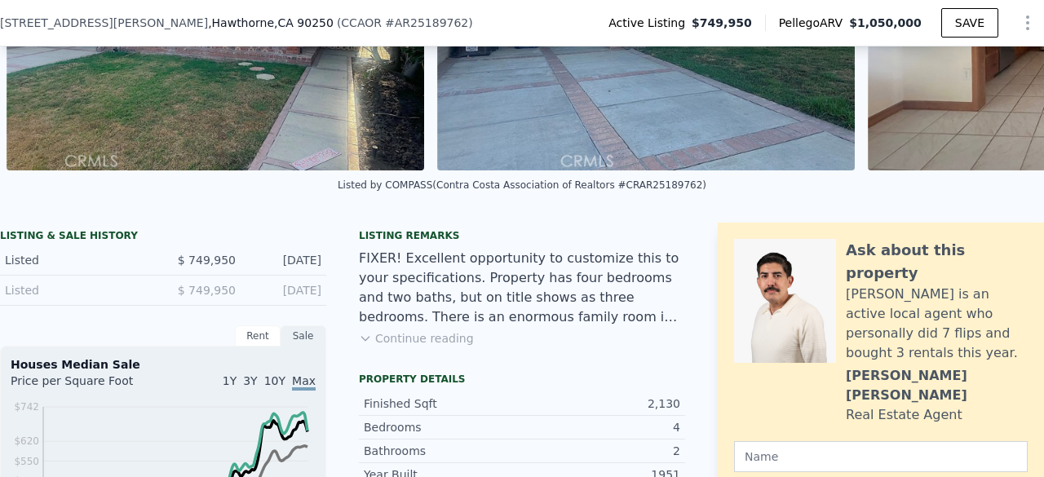
scroll to position [266, 0]
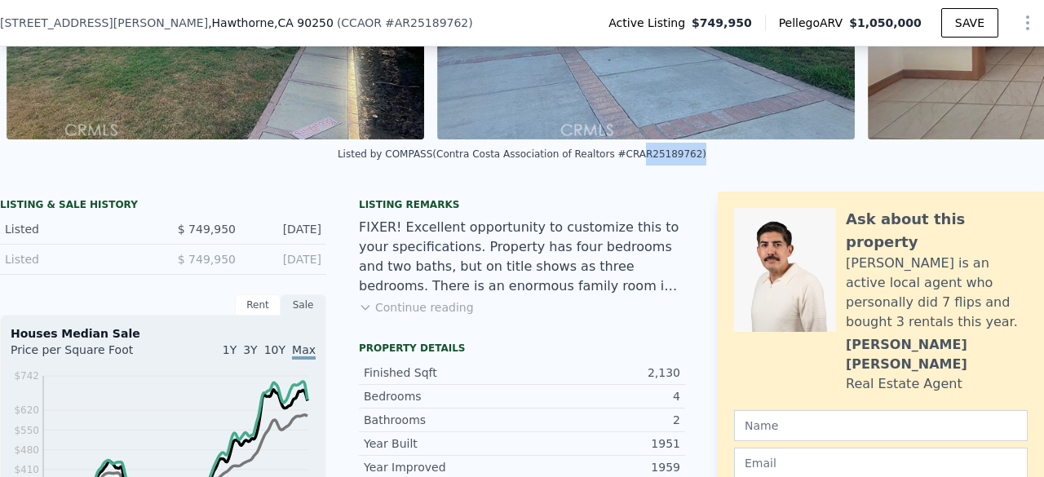
drag, startPoint x: 615, startPoint y: 166, endPoint x: 664, endPoint y: 167, distance: 49.0
click at [664, 160] on div "Listed by COMPASS (Contra Costa Association of Realtors #CRAR25189762)" at bounding box center [522, 153] width 369 height 11
copy div "AR25189762"
